Goal: Task Accomplishment & Management: Complete application form

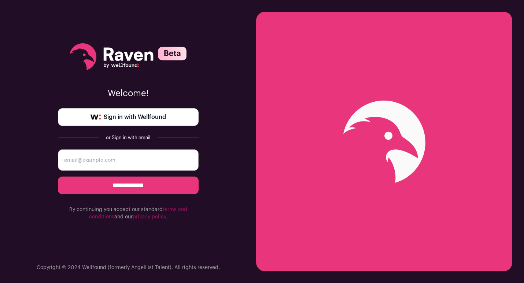
drag, startPoint x: 172, startPoint y: 111, endPoint x: 174, endPoint y: 93, distance: 17.8
click at [172, 111] on link "Sign in with Wellfound" at bounding box center [128, 117] width 141 height 18
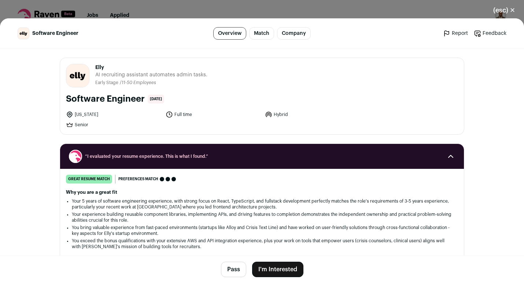
click at [500, 11] on button "(esc) ✕" at bounding box center [505, 10] width 40 height 16
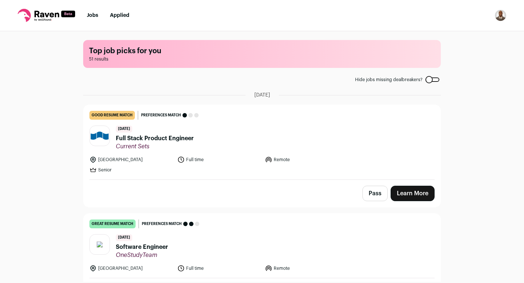
click at [505, 18] on img "Open dropdown" at bounding box center [501, 16] width 12 height 12
click at [463, 38] on link "Settings" at bounding box center [465, 34] width 81 height 18
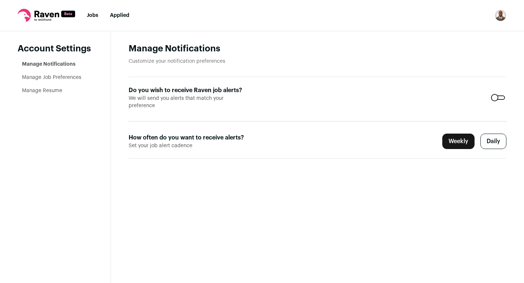
click at [60, 90] on link "Manage Resume" at bounding box center [42, 90] width 40 height 5
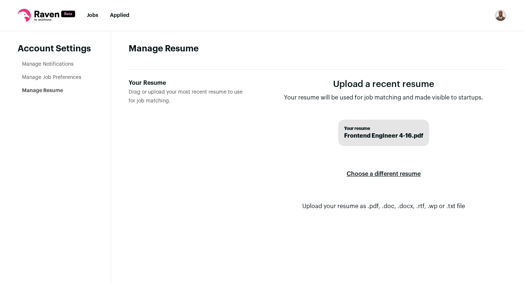
click at [396, 175] on label "Choose a different resume" at bounding box center [384, 174] width 74 height 21
click at [0, 0] on input "Your Resume Drag or upload your most recent resume to use for job matching." at bounding box center [0, 0] width 0 height 0
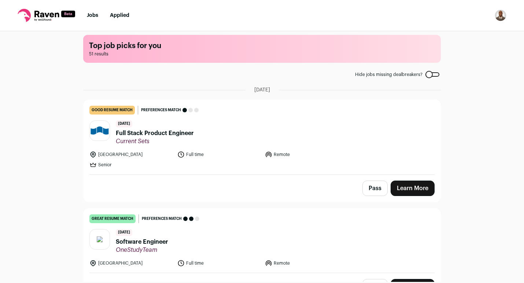
scroll to position [6, 0]
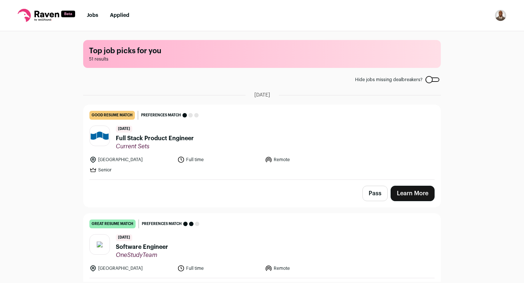
scroll to position [197, 0]
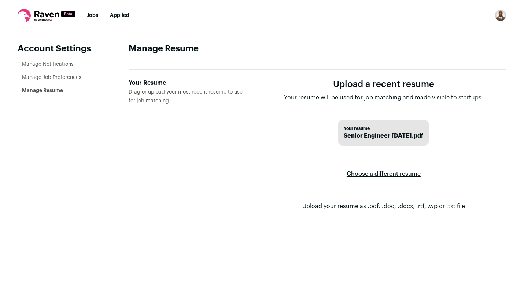
click at [96, 14] on link "Jobs" at bounding box center [92, 15] width 11 height 5
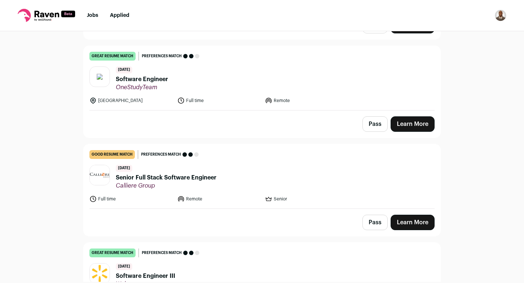
scroll to position [172, 0]
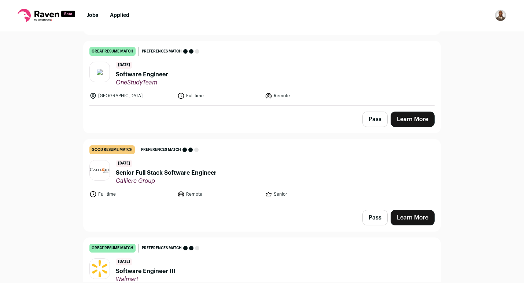
click at [68, 166] on div "Top job picks for you 51 results Hide jobs missing dealbreakers? September 1st,…" at bounding box center [262, 156] width 524 height 250
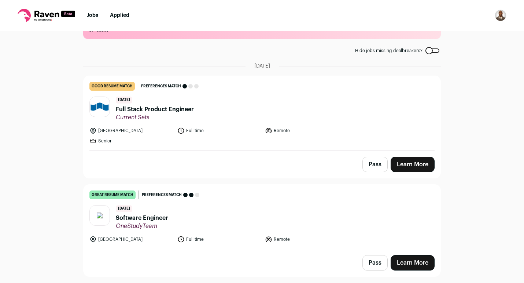
scroll to position [0, 0]
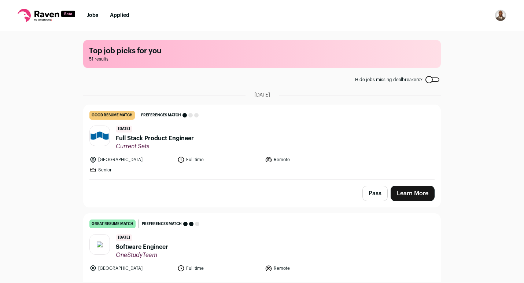
click at [499, 16] on img "Open dropdown" at bounding box center [501, 16] width 12 height 12
click at [453, 34] on link "Settings" at bounding box center [465, 34] width 81 height 18
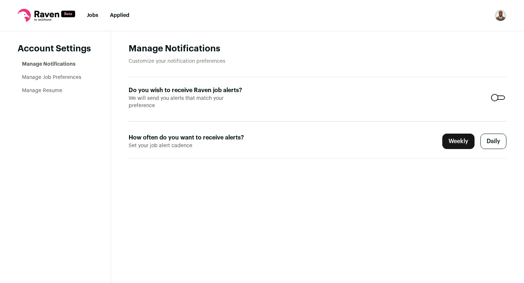
click at [74, 80] on link "Manage Job Preferences" at bounding box center [51, 77] width 59 height 5
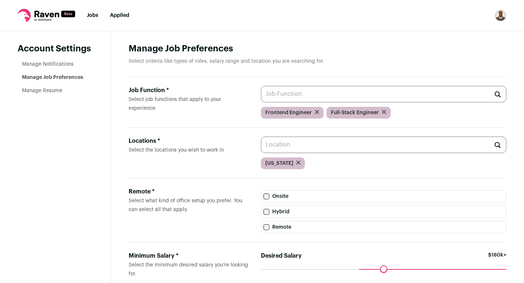
click at [383, 112] on icon "submit" at bounding box center [384, 112] width 4 height 4
click at [93, 14] on link "Jobs" at bounding box center [92, 15] width 11 height 5
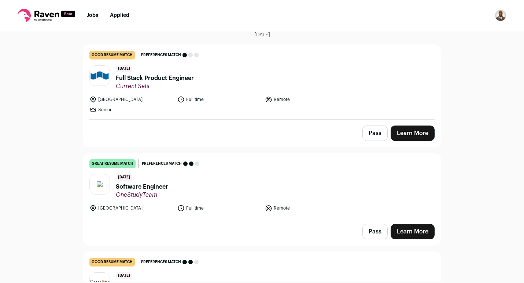
scroll to position [57, 0]
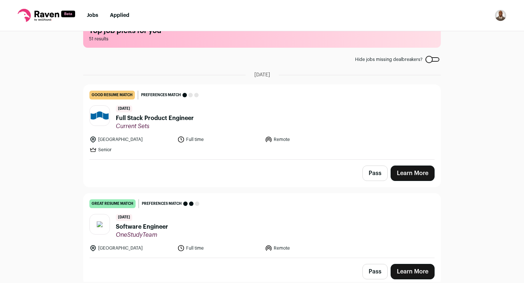
scroll to position [21, 0]
click at [187, 117] on span "Full Stack Product Engineer" at bounding box center [155, 117] width 78 height 9
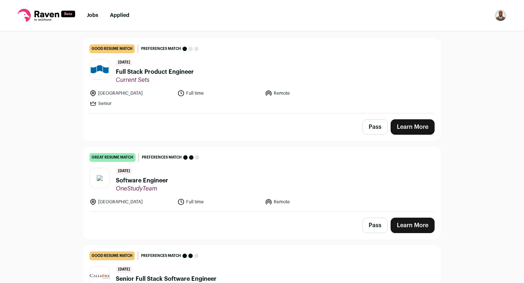
scroll to position [87, 0]
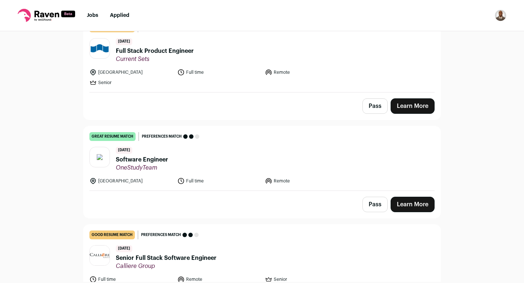
click at [163, 160] on span "Software Engineer" at bounding box center [142, 159] width 52 height 9
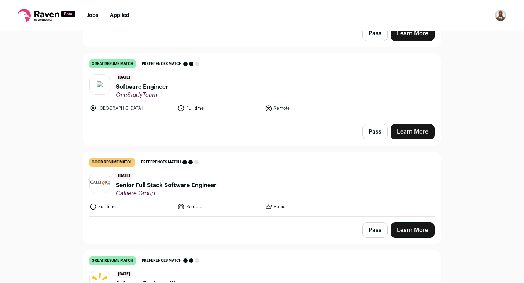
scroll to position [258, 0]
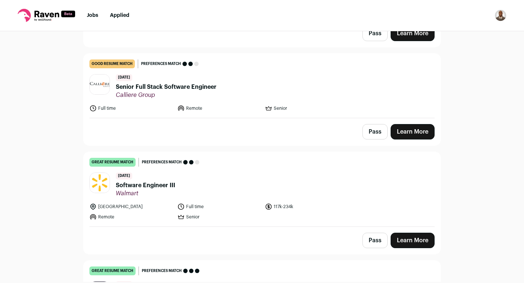
click at [184, 86] on span "Senior Full Stack Software Engineer" at bounding box center [166, 86] width 101 height 9
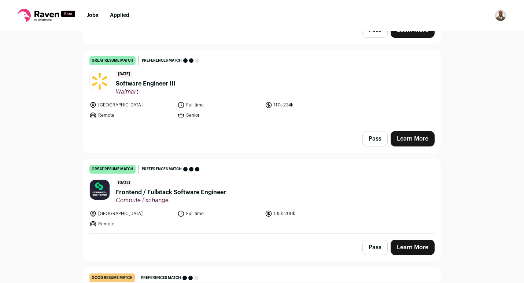
click at [166, 85] on span "Software Engineer III" at bounding box center [145, 83] width 59 height 9
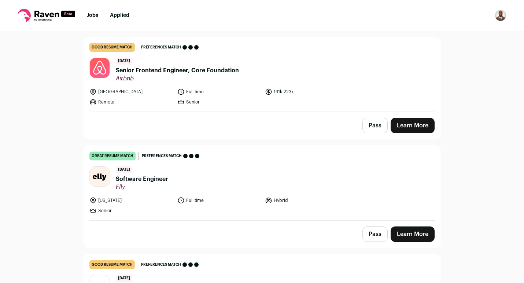
scroll to position [794, 0]
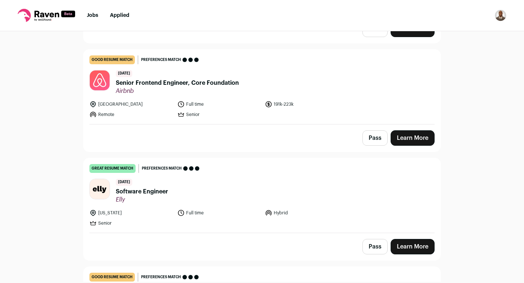
click at [192, 85] on span "Senior Frontend Engineer, Core Foundation" at bounding box center [177, 82] width 123 height 9
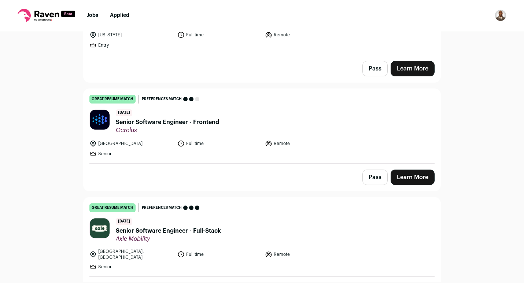
scroll to position [4882, 0]
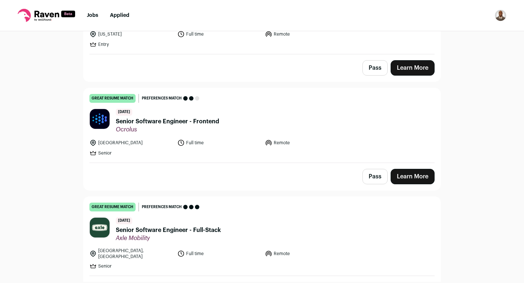
click at [189, 117] on span "Senior Software Engineer - Frontend" at bounding box center [167, 121] width 103 height 9
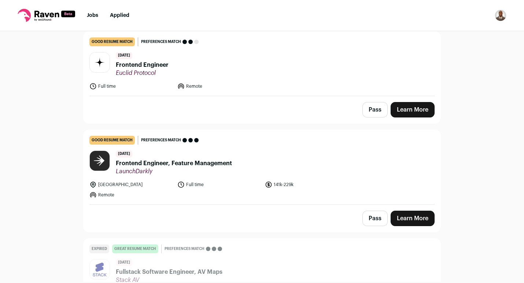
scroll to position [5290, 0]
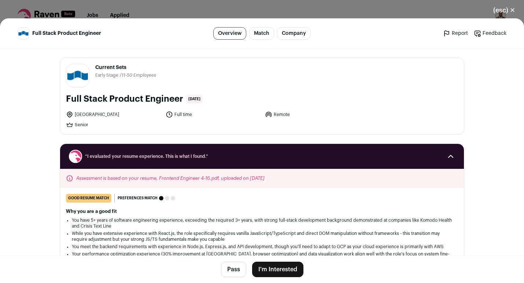
click at [267, 270] on button "I'm Interested" at bounding box center [277, 268] width 51 height 15
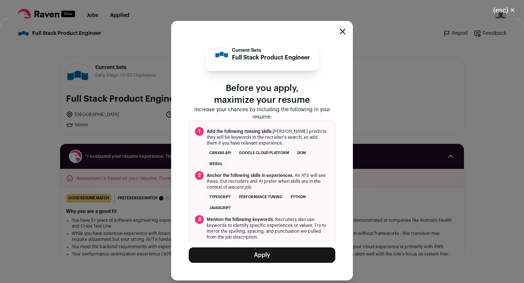
click at [266, 257] on button "Apply" at bounding box center [262, 254] width 147 height 15
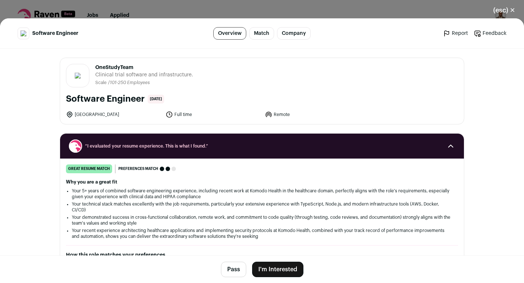
click at [275, 272] on button "I'm Interested" at bounding box center [277, 268] width 51 height 15
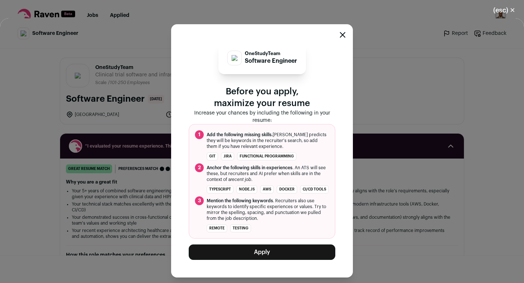
click at [278, 254] on button "Apply" at bounding box center [262, 251] width 147 height 15
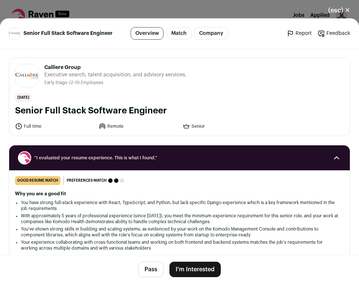
click at [192, 275] on button "I'm Interested" at bounding box center [194, 268] width 51 height 15
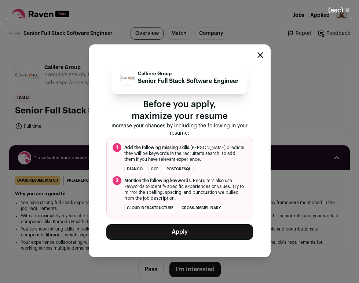
click at [198, 229] on button "Apply" at bounding box center [179, 231] width 147 height 15
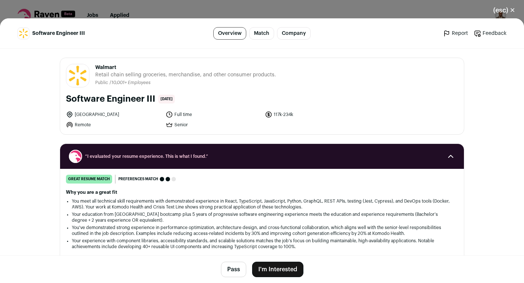
click at [292, 268] on button "I'm Interested" at bounding box center [277, 268] width 51 height 15
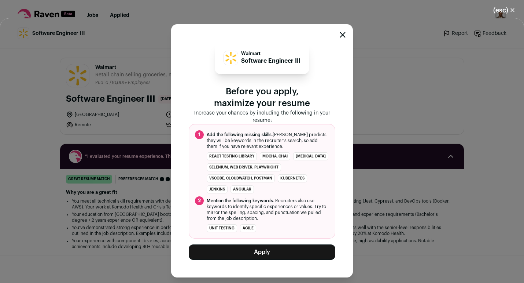
click at [280, 253] on button "Apply" at bounding box center [262, 251] width 147 height 15
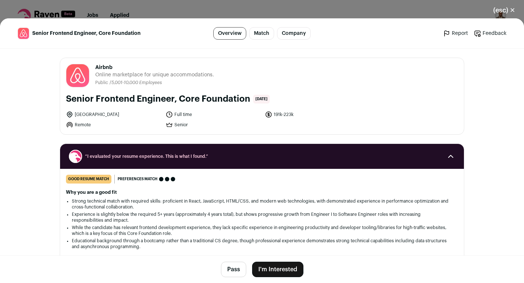
click at [286, 272] on button "I'm Interested" at bounding box center [277, 268] width 51 height 15
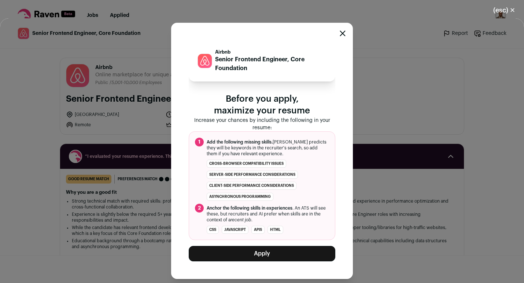
click at [280, 252] on button "Apply" at bounding box center [262, 253] width 147 height 15
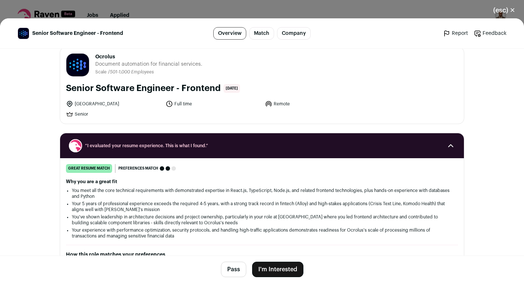
scroll to position [11, 0]
click at [282, 268] on button "I'm Interested" at bounding box center [277, 268] width 51 height 15
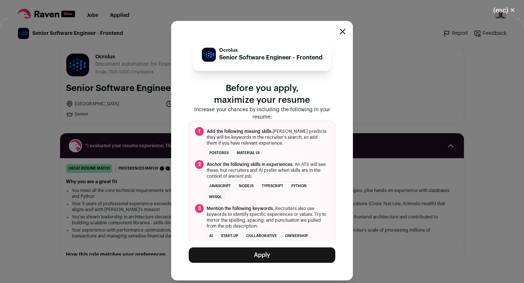
click at [279, 257] on button "Apply" at bounding box center [262, 254] width 147 height 15
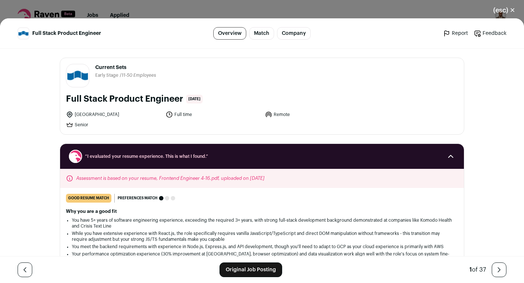
click at [256, 269] on link "Original Job Posting" at bounding box center [251, 269] width 63 height 15
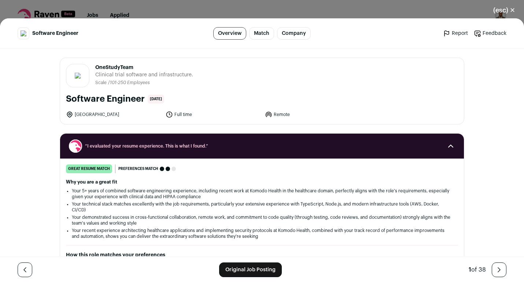
click at [239, 270] on link "Original Job Posting" at bounding box center [250, 269] width 63 height 15
